Goal: Find contact information: Find contact information

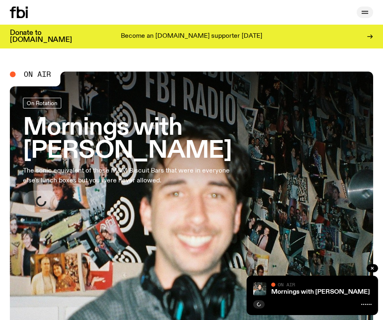
click at [368, 12] on icon "button" at bounding box center [365, 12] width 10 height 10
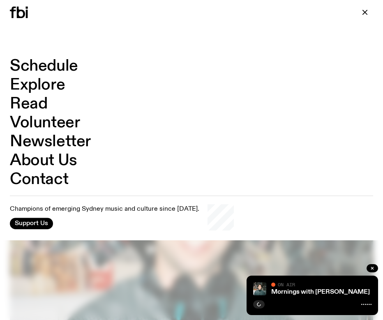
click at [60, 179] on link "Contact" at bounding box center [39, 180] width 58 height 16
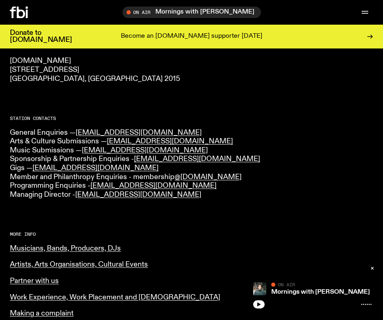
scroll to position [180, 0]
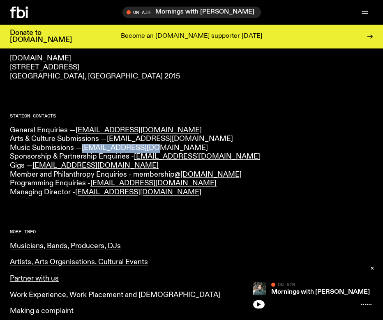
drag, startPoint x: 155, startPoint y: 150, endPoint x: 84, endPoint y: 147, distance: 70.4
click at [84, 147] on p "General Enquiries — [EMAIL_ADDRESS][DOMAIN_NAME] Arts & Culture Submissions — […" at bounding box center [192, 161] width 364 height 71
copy link "[EMAIL_ADDRESS][DOMAIN_NAME]"
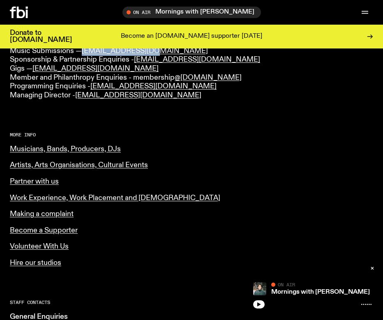
scroll to position [276, 0]
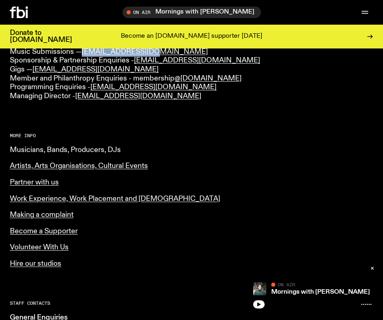
click at [117, 152] on link "Musicians, Bands, Producers, DJs" at bounding box center [65, 149] width 111 height 7
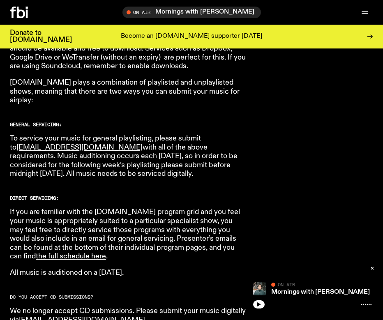
scroll to position [465, 0]
